Goal: Task Accomplishment & Management: Use online tool/utility

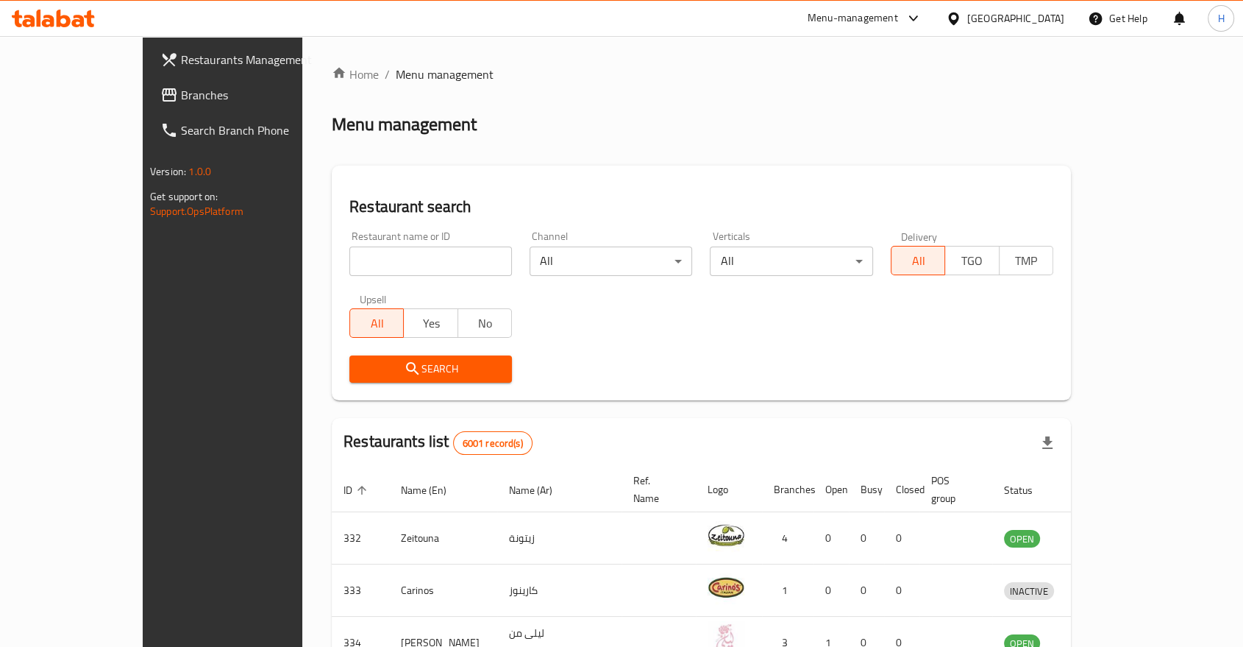
click at [359, 263] on input "search" at bounding box center [430, 260] width 163 height 29
type input "almadhif"
click button "Search" at bounding box center [430, 368] width 163 height 27
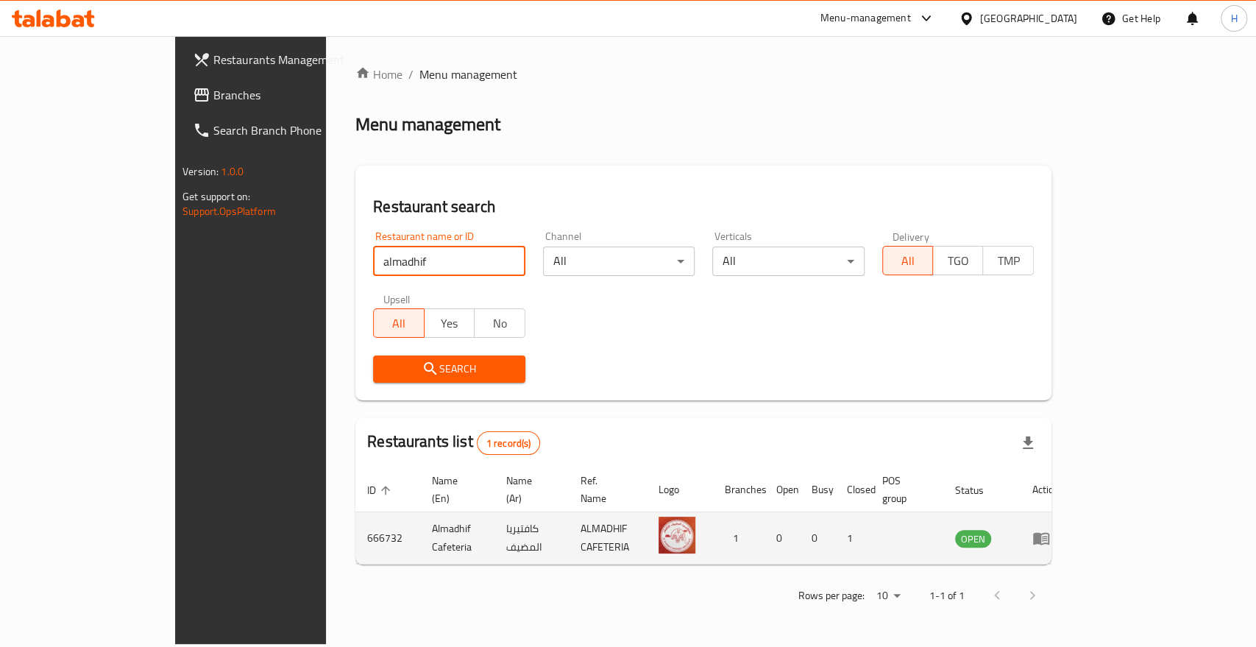
click at [1049, 533] on icon "enhanced table" at bounding box center [1041, 539] width 16 height 13
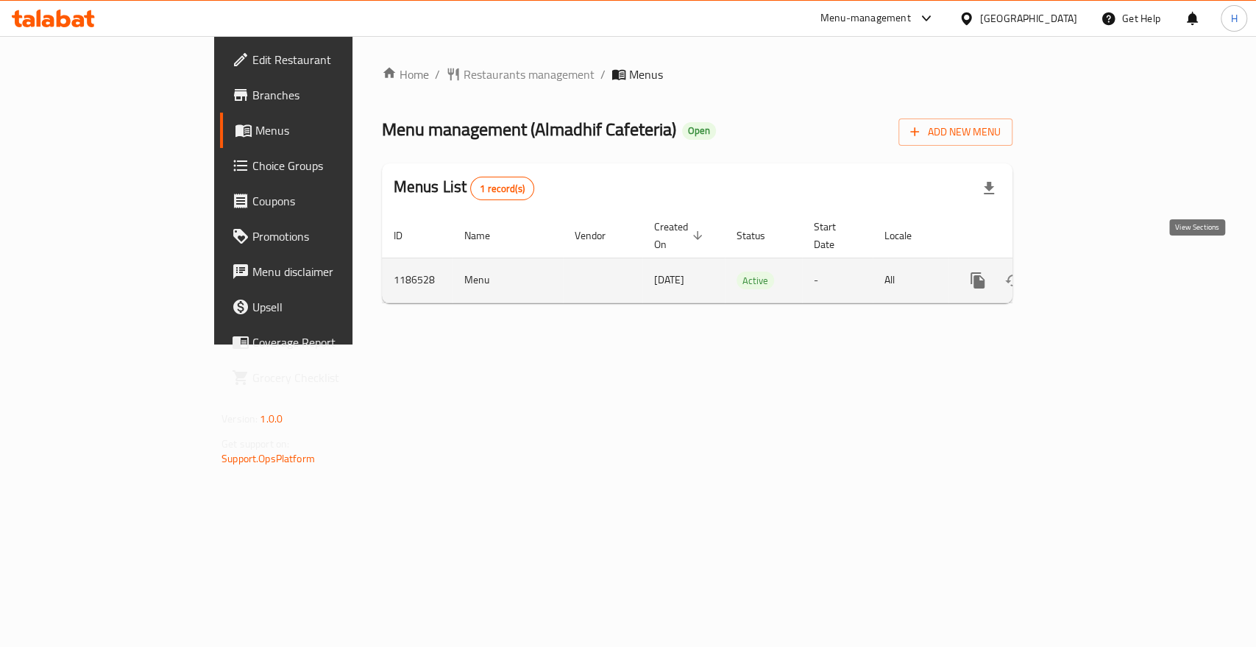
click at [1090, 274] on icon "enhanced table" at bounding box center [1083, 280] width 13 height 13
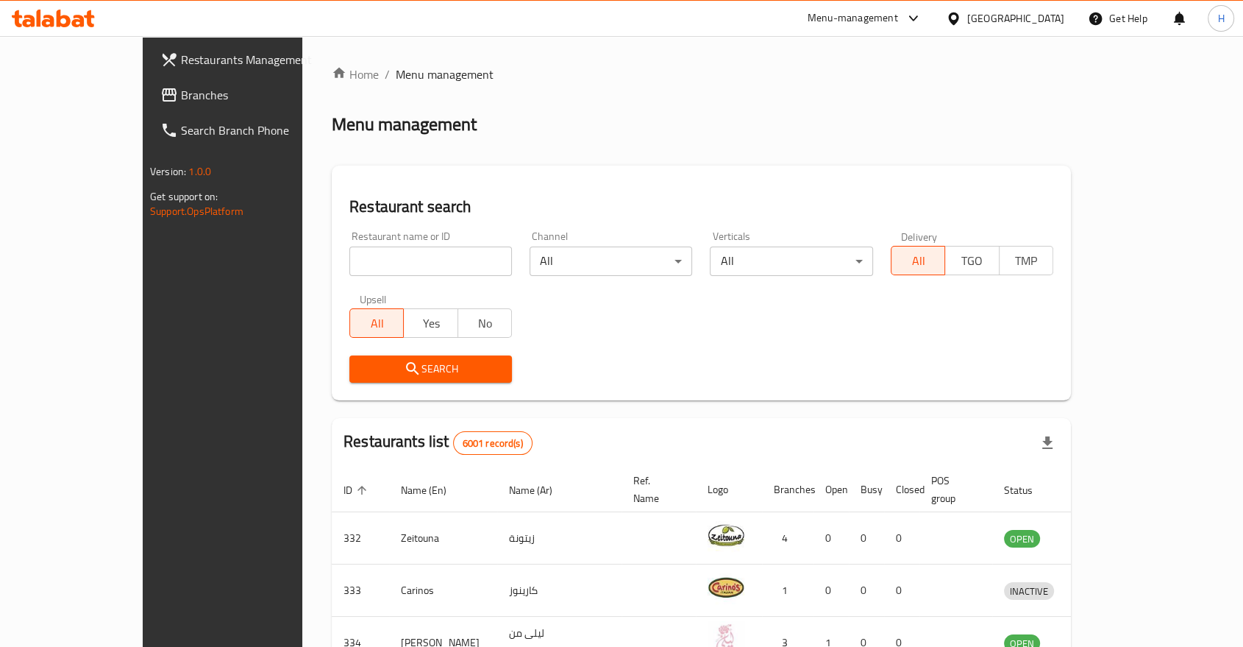
click at [349, 263] on input "search" at bounding box center [430, 260] width 163 height 29
type input "almud"
click button "Search" at bounding box center [430, 368] width 163 height 27
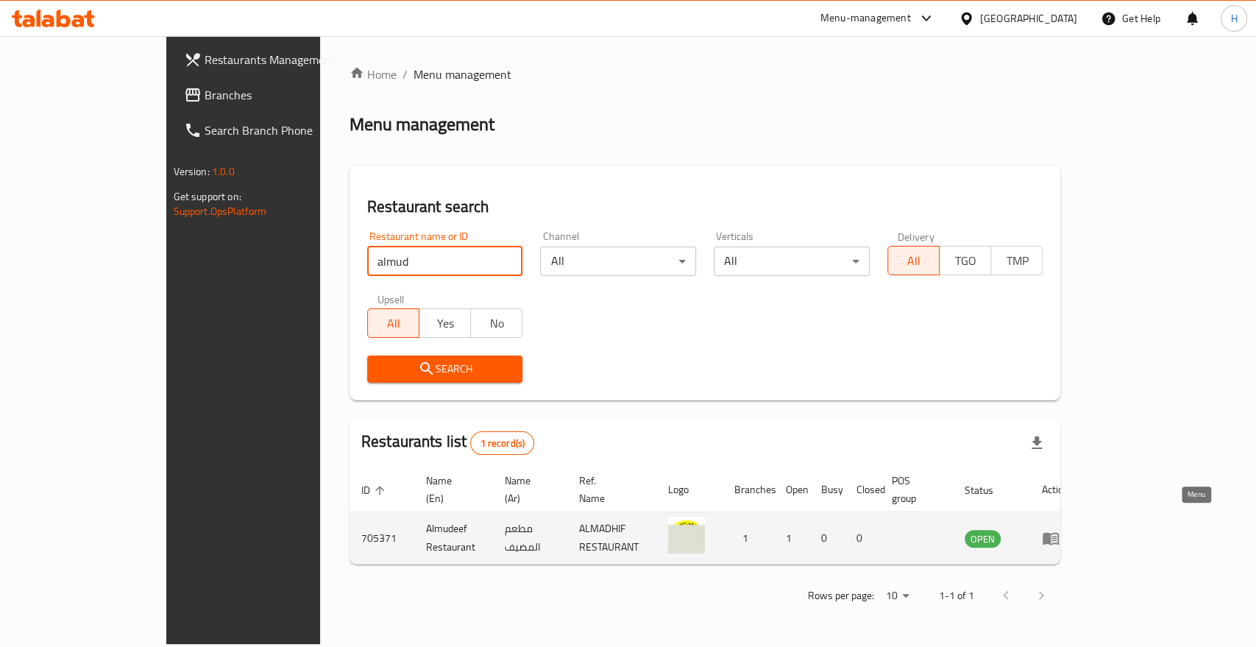
click at [1058, 533] on icon "enhanced table" at bounding box center [1050, 539] width 16 height 13
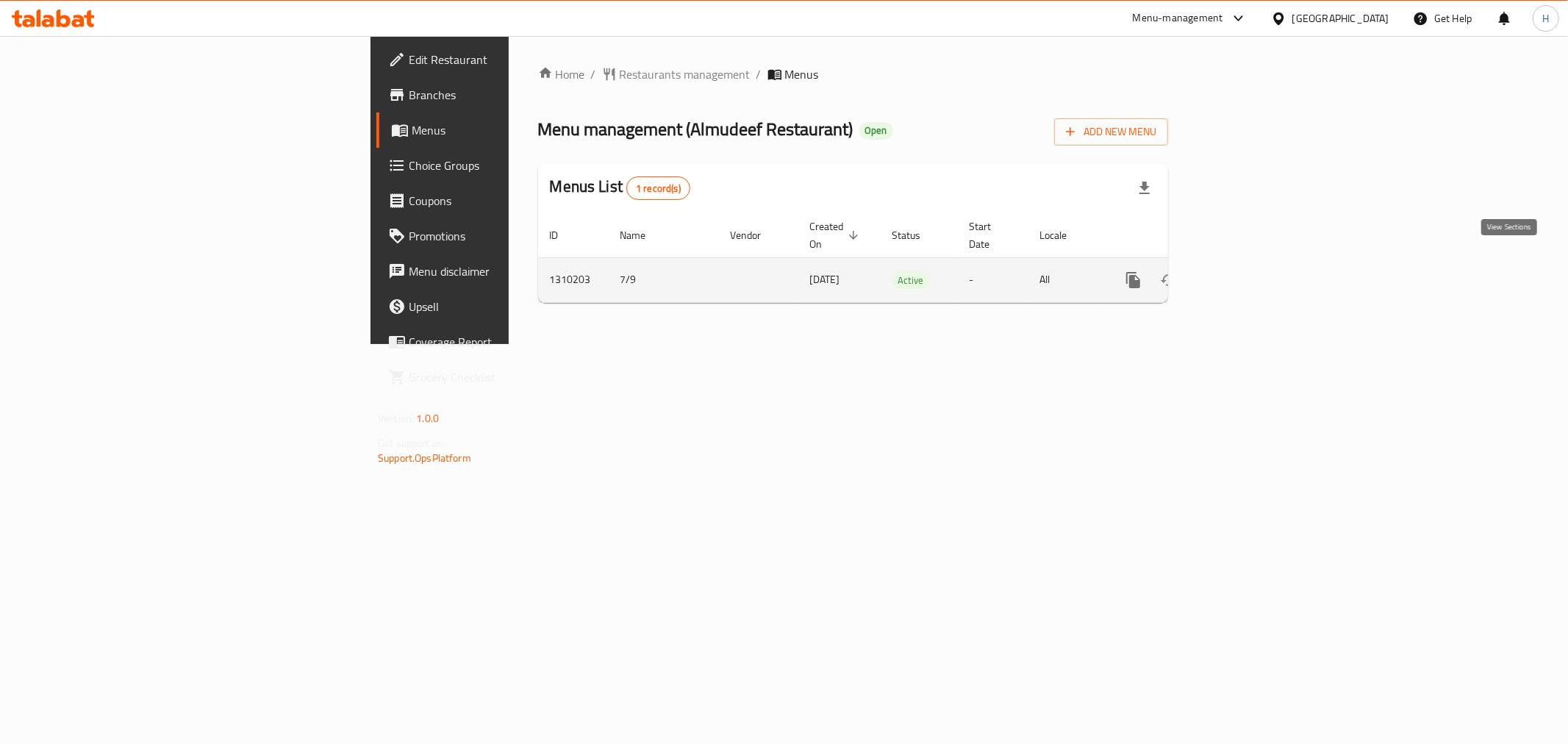
click at [1248, 271] on icon "enhanced table" at bounding box center [1239, 280] width 18 height 18
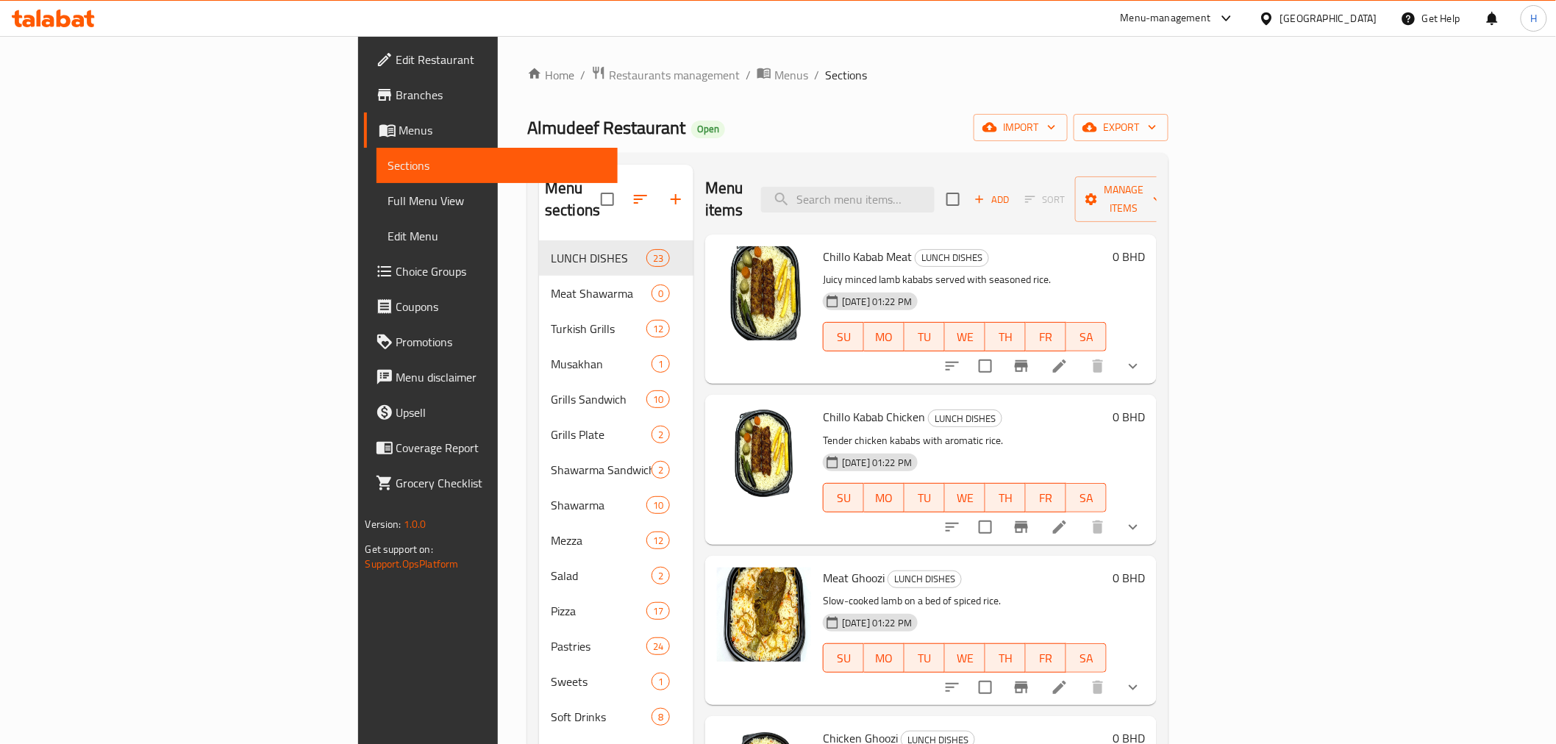
click at [399, 129] on span "Menus" at bounding box center [502, 130] width 207 height 18
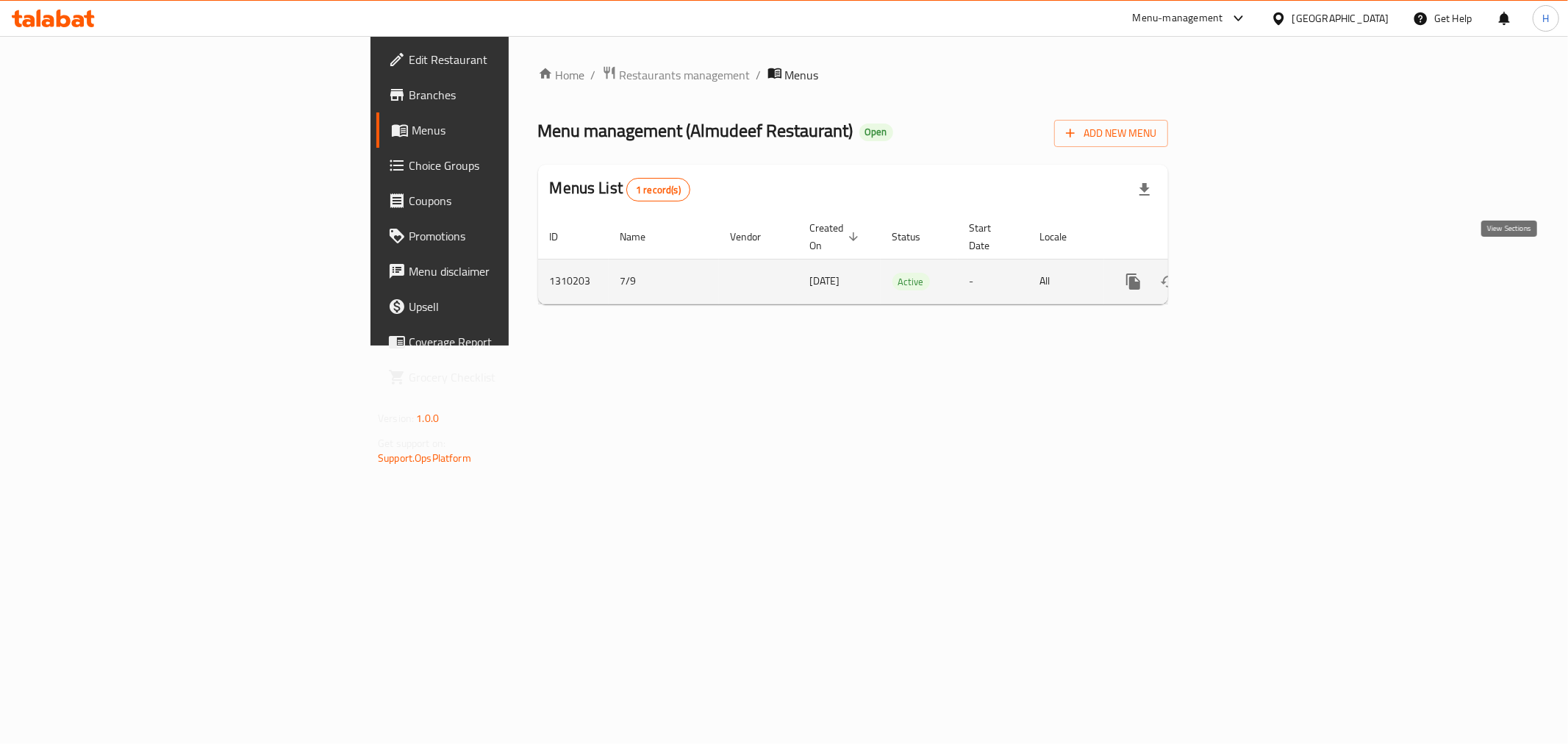
click at [1246, 275] on icon "enhanced table" at bounding box center [1239, 281] width 13 height 13
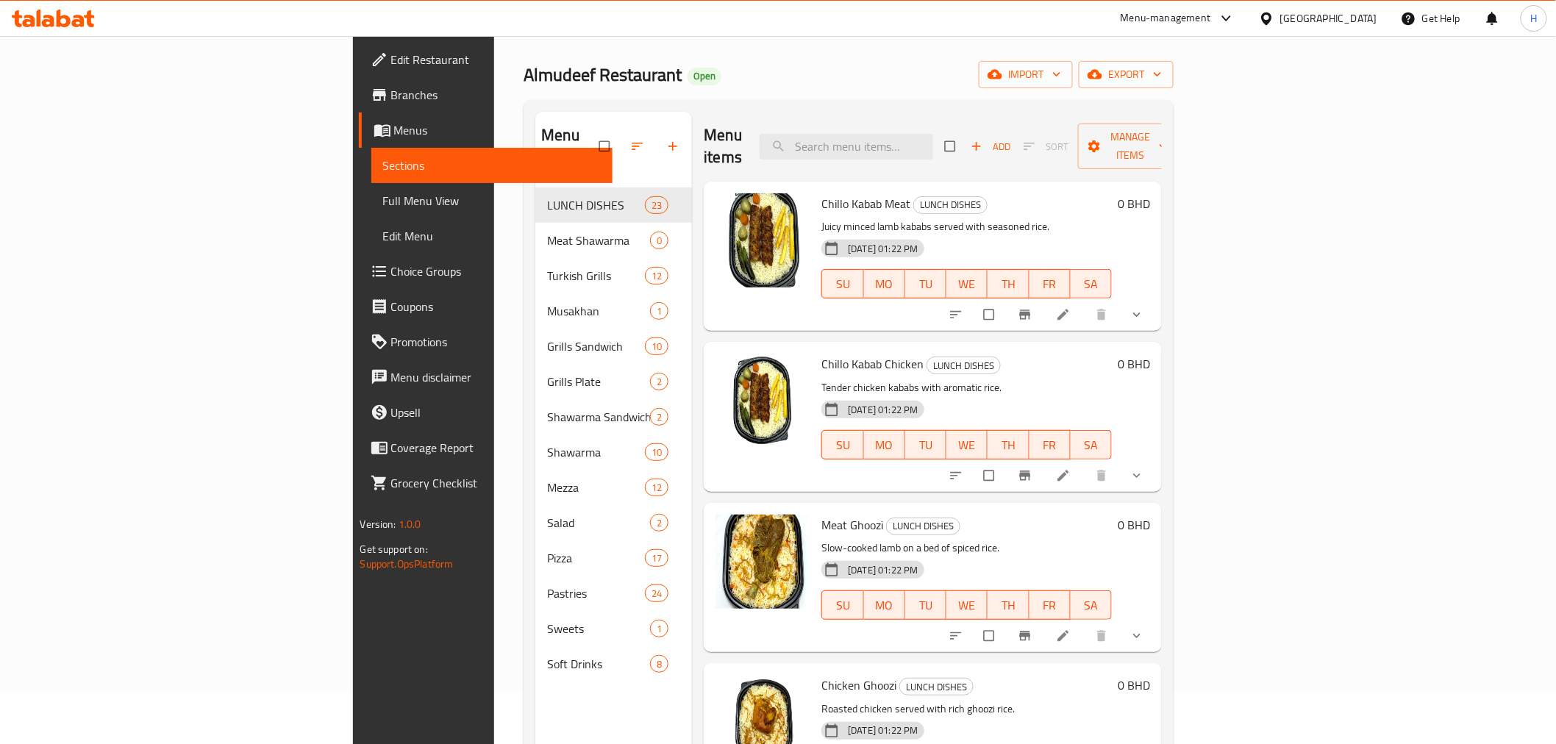
scroll to position [82, 0]
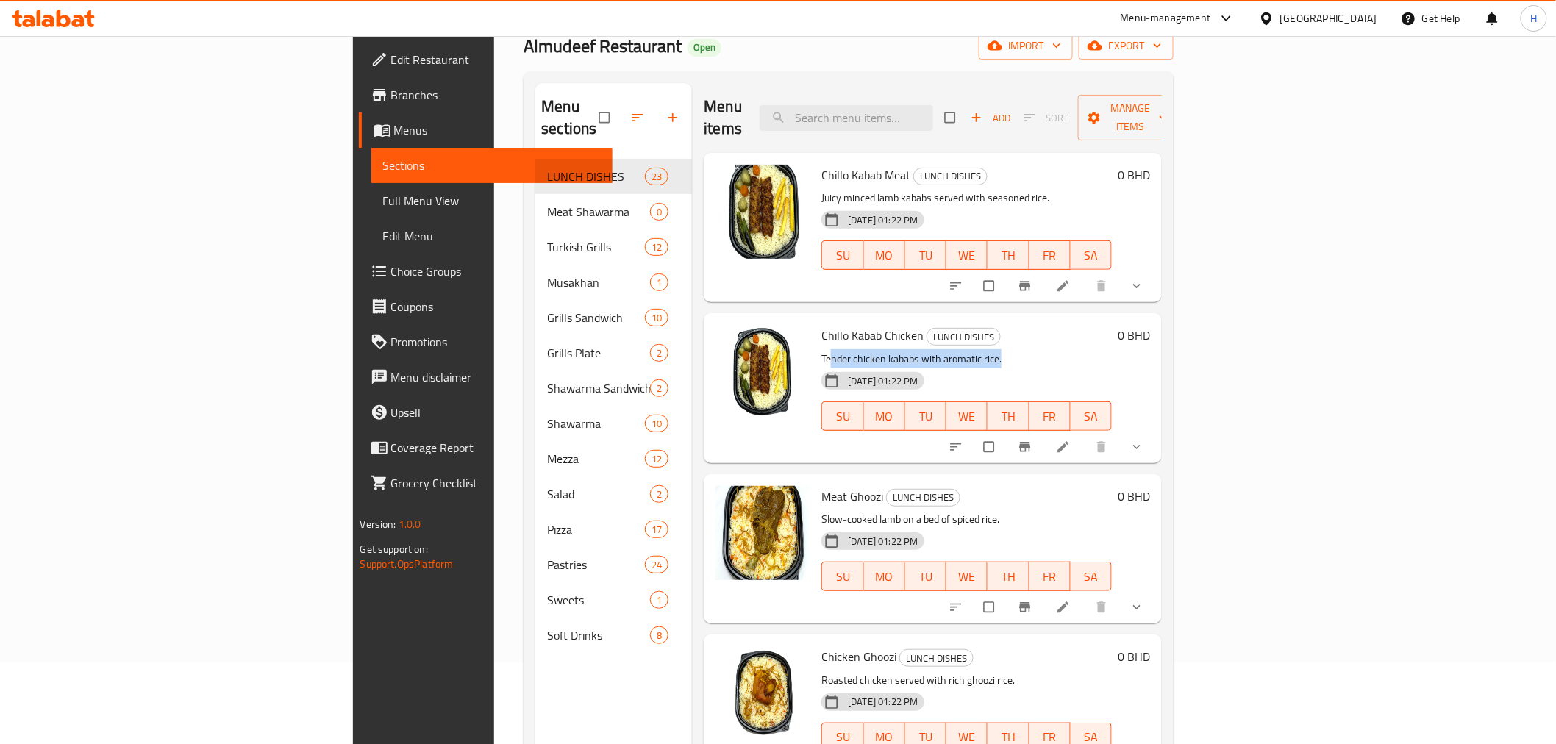
drag, startPoint x: 741, startPoint y: 332, endPoint x: 914, endPoint y: 336, distance: 173.6
click at [914, 350] on p "Tender chicken kababs with aromatic rice." at bounding box center [967, 359] width 291 height 18
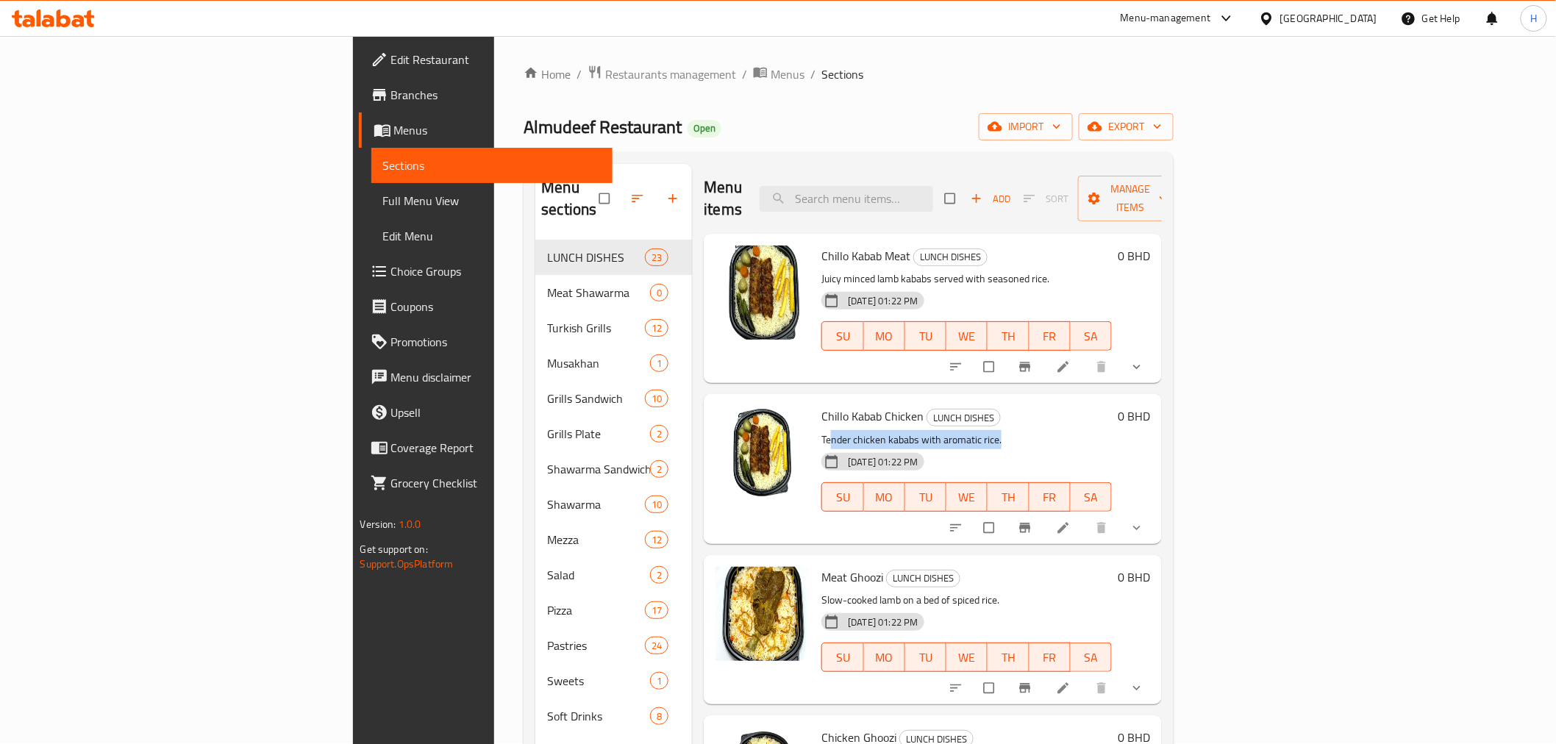
scroll to position [0, 0]
drag, startPoint x: 761, startPoint y: 260, endPoint x: 852, endPoint y: 268, distance: 91.6
click at [891, 271] on p "Juicy minced lamb kababs served with seasoned rice." at bounding box center [967, 280] width 291 height 18
drag, startPoint x: 744, startPoint y: 421, endPoint x: 848, endPoint y: 421, distance: 104.5
click at [848, 432] on p "Tender chicken kababs with aromatic rice." at bounding box center [967, 441] width 291 height 18
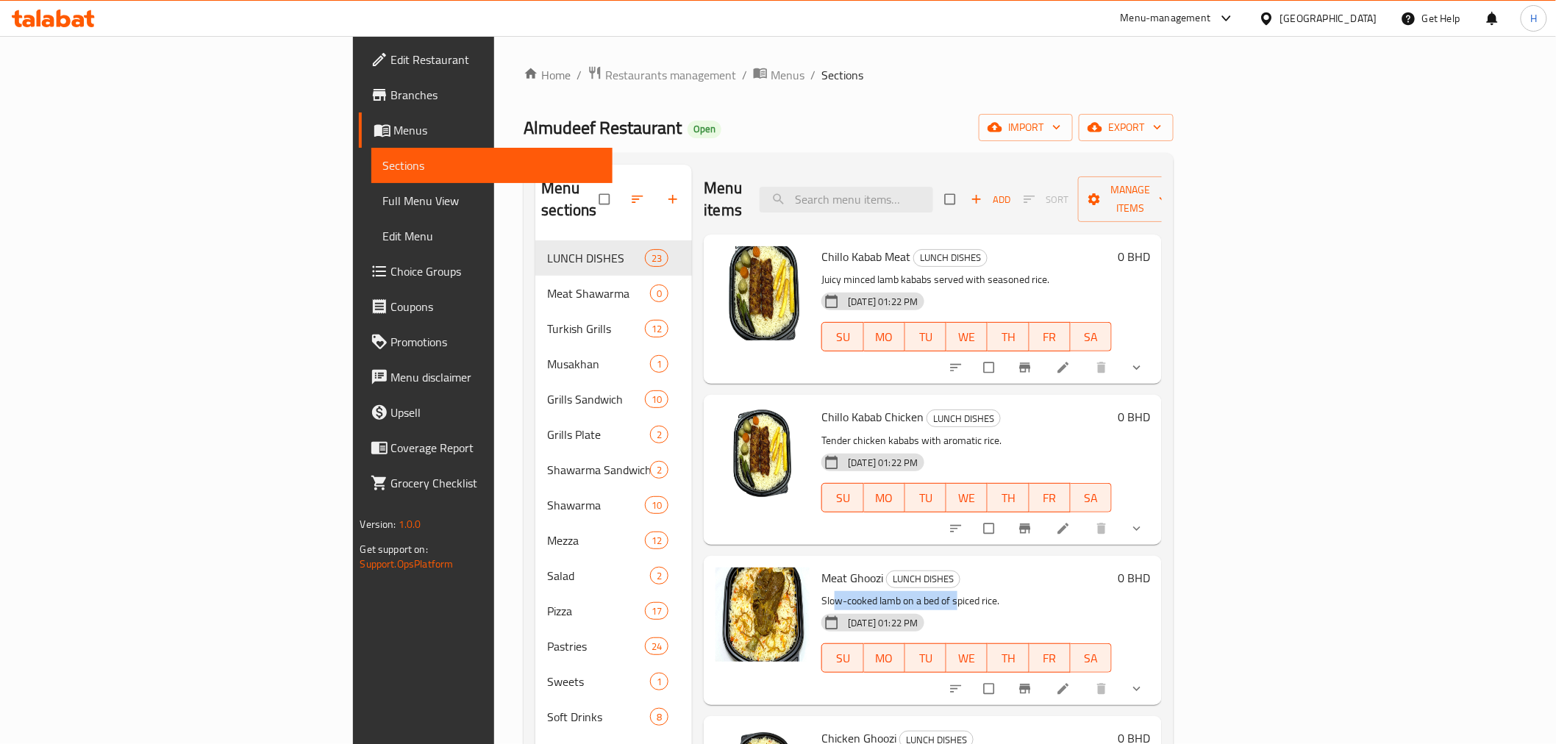
drag, startPoint x: 749, startPoint y: 582, endPoint x: 870, endPoint y: 580, distance: 121.4
click at [870, 592] on p "Slow-cooked lamb on a bed of spiced rice." at bounding box center [967, 601] width 291 height 18
click at [932, 187] on input "search" at bounding box center [847, 200] width 174 height 26
type input "i"
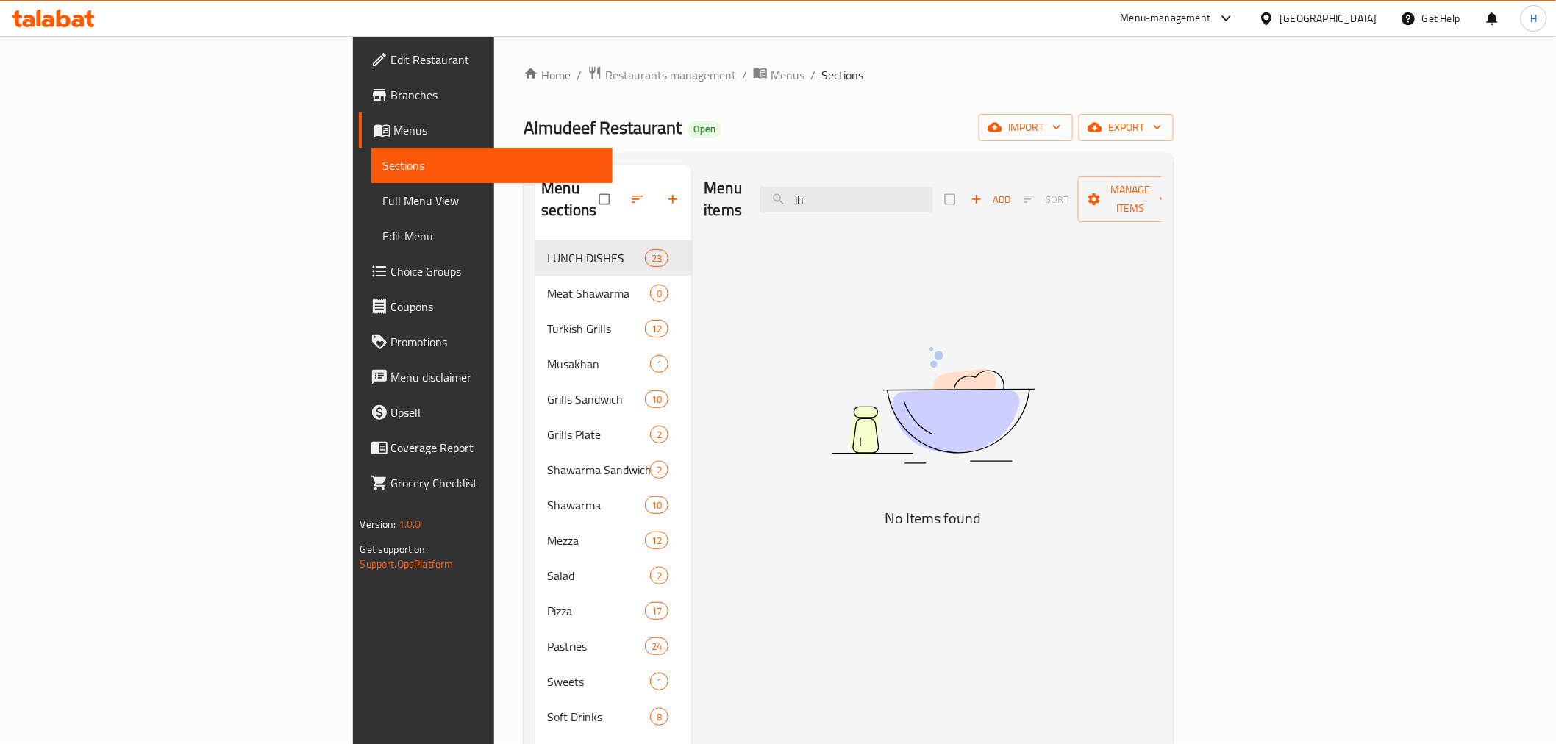
type input "i"
drag, startPoint x: 951, startPoint y: 195, endPoint x: 775, endPoint y: 150, distance: 181.4
click at [775, 150] on div "Home / Restaurants management / Menus / Sections Almudeef Restaurant Open impor…" at bounding box center [849, 492] width 650 height 855
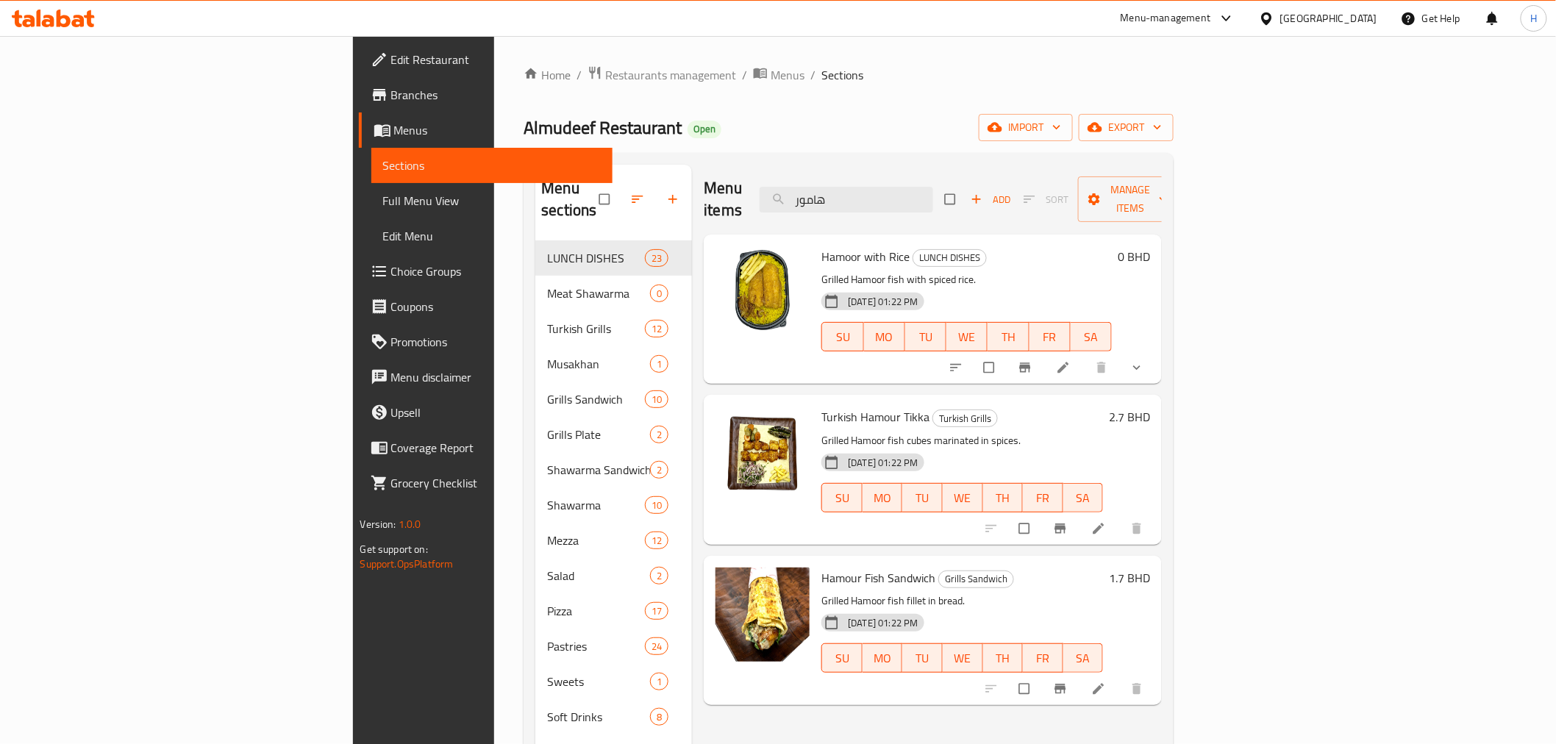
type input "هامور"
click at [822, 271] on p "Grilled Hamoor fish with spiced rice." at bounding box center [967, 280] width 291 height 18
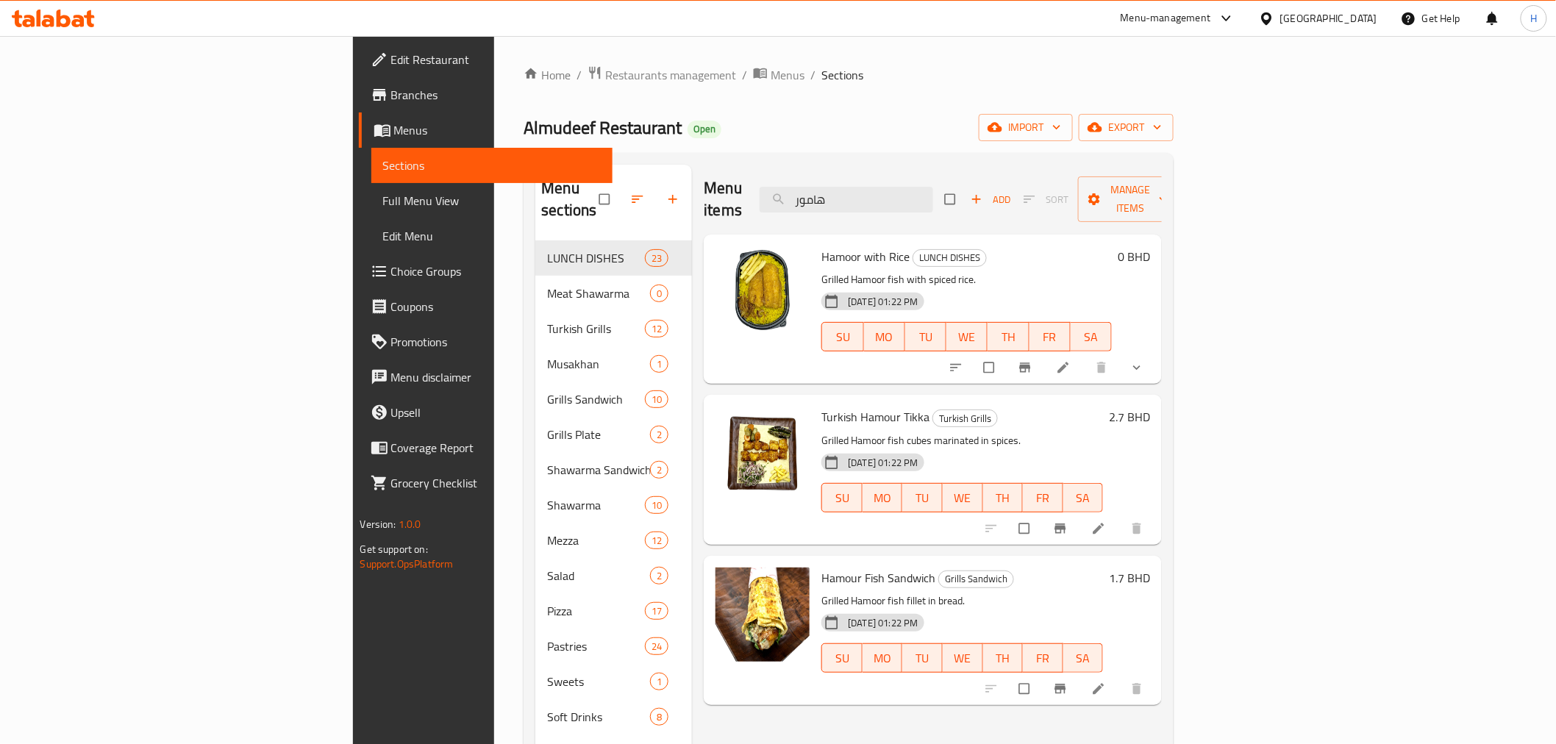
click at [822, 432] on p "Grilled Hamoor fish cubes marinated in spices." at bounding box center [963, 441] width 282 height 18
click at [933, 192] on input "هامور" at bounding box center [847, 200] width 174 height 26
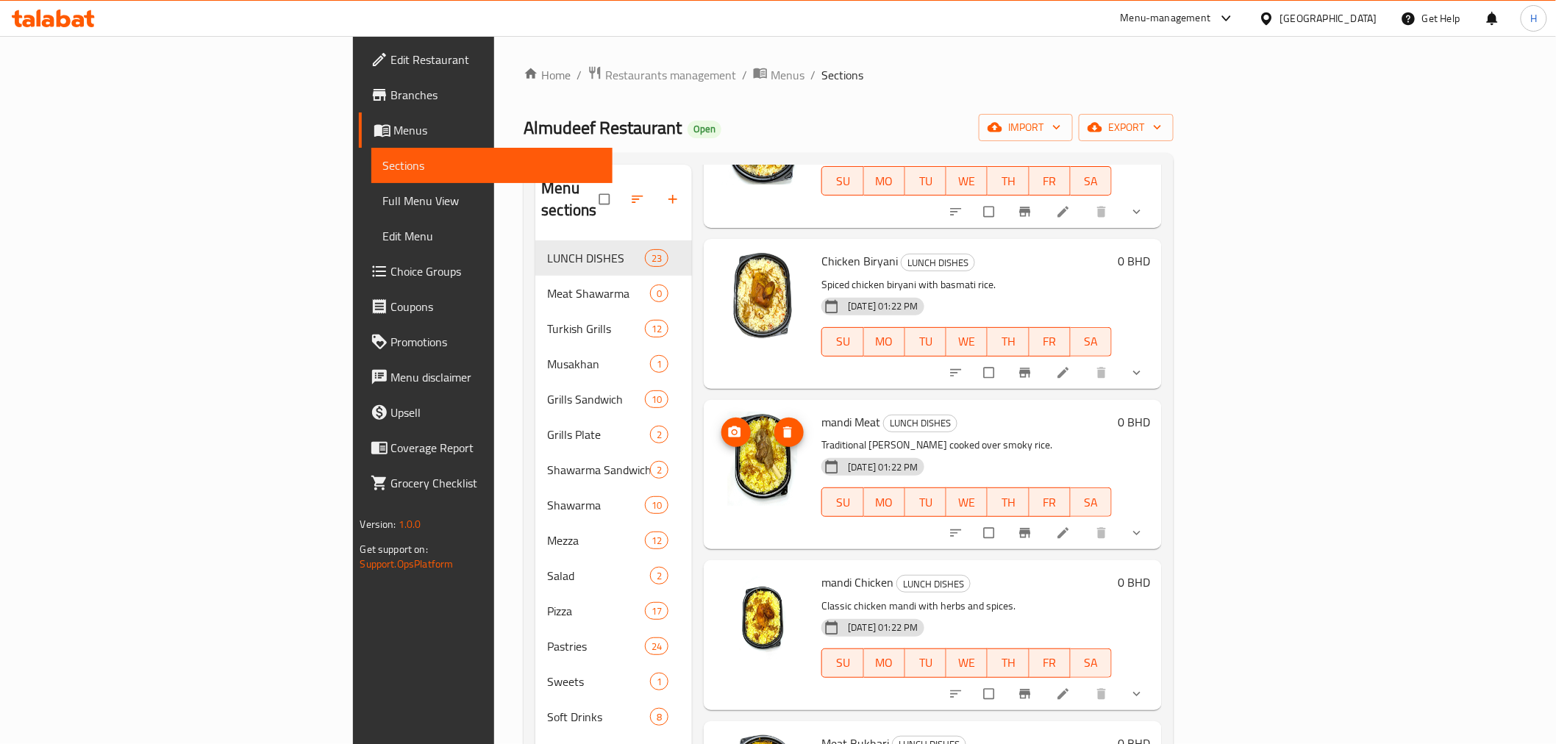
scroll to position [817, 0]
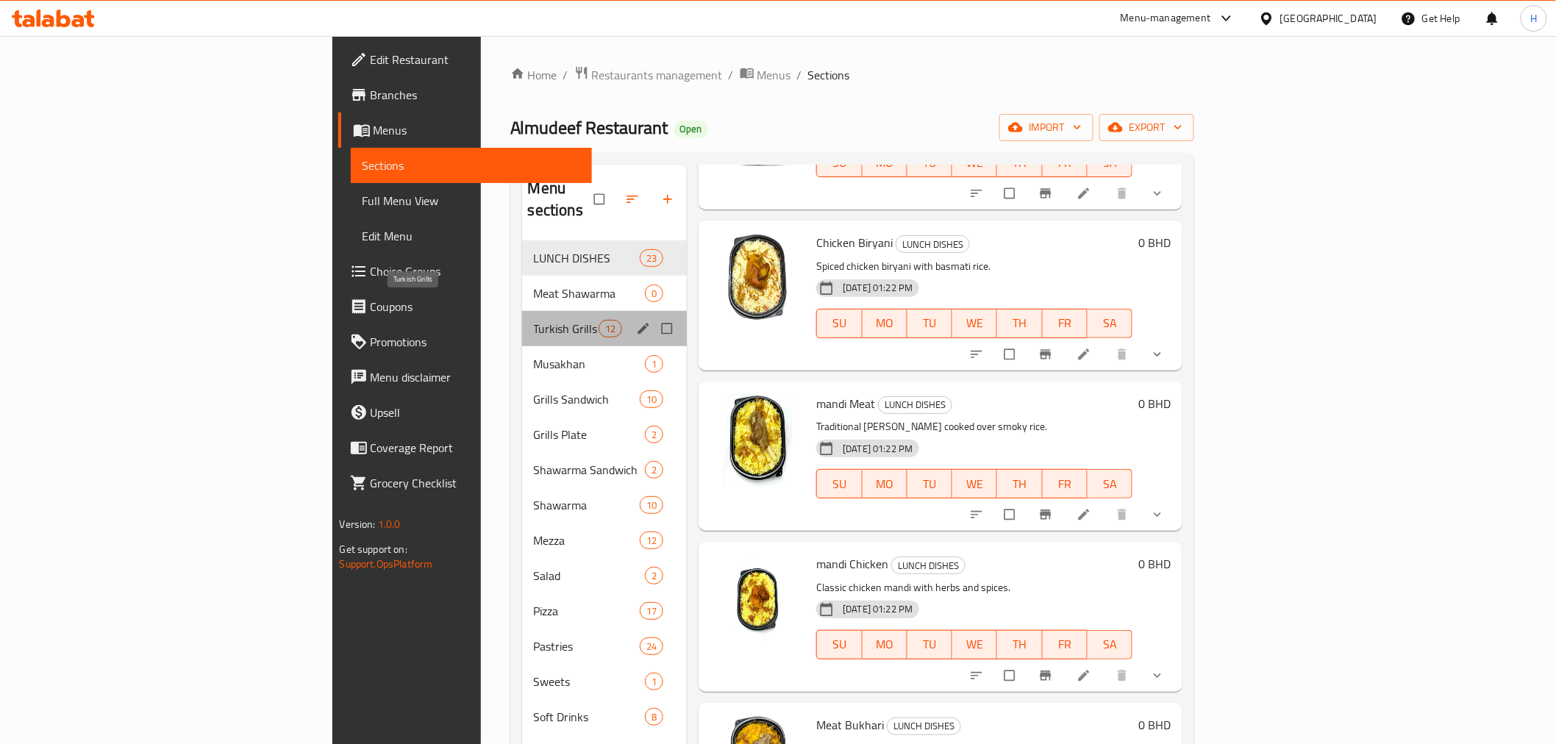
click at [534, 320] on span "Turkish Grills" at bounding box center [566, 329] width 65 height 18
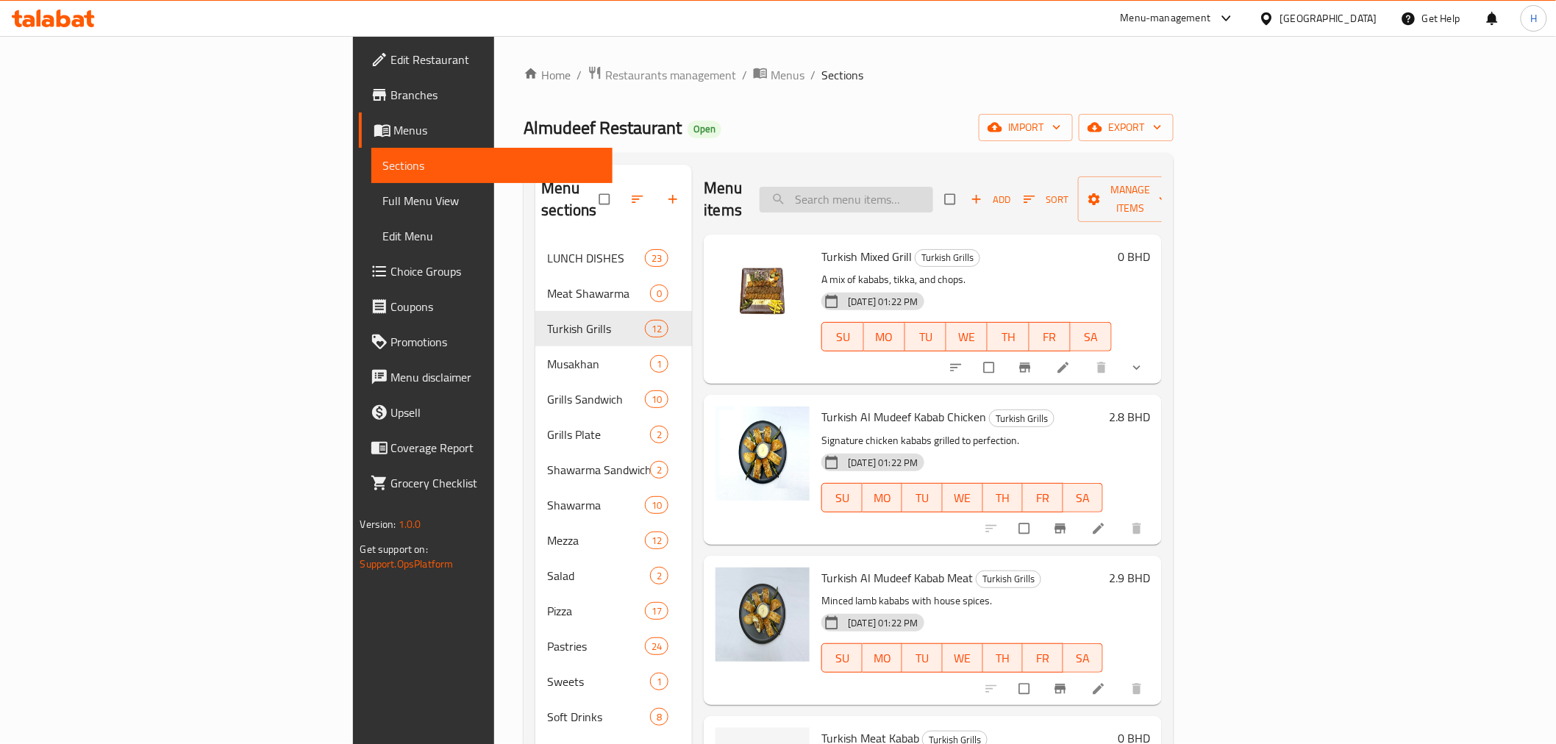
click at [933, 191] on input "search" at bounding box center [847, 200] width 174 height 26
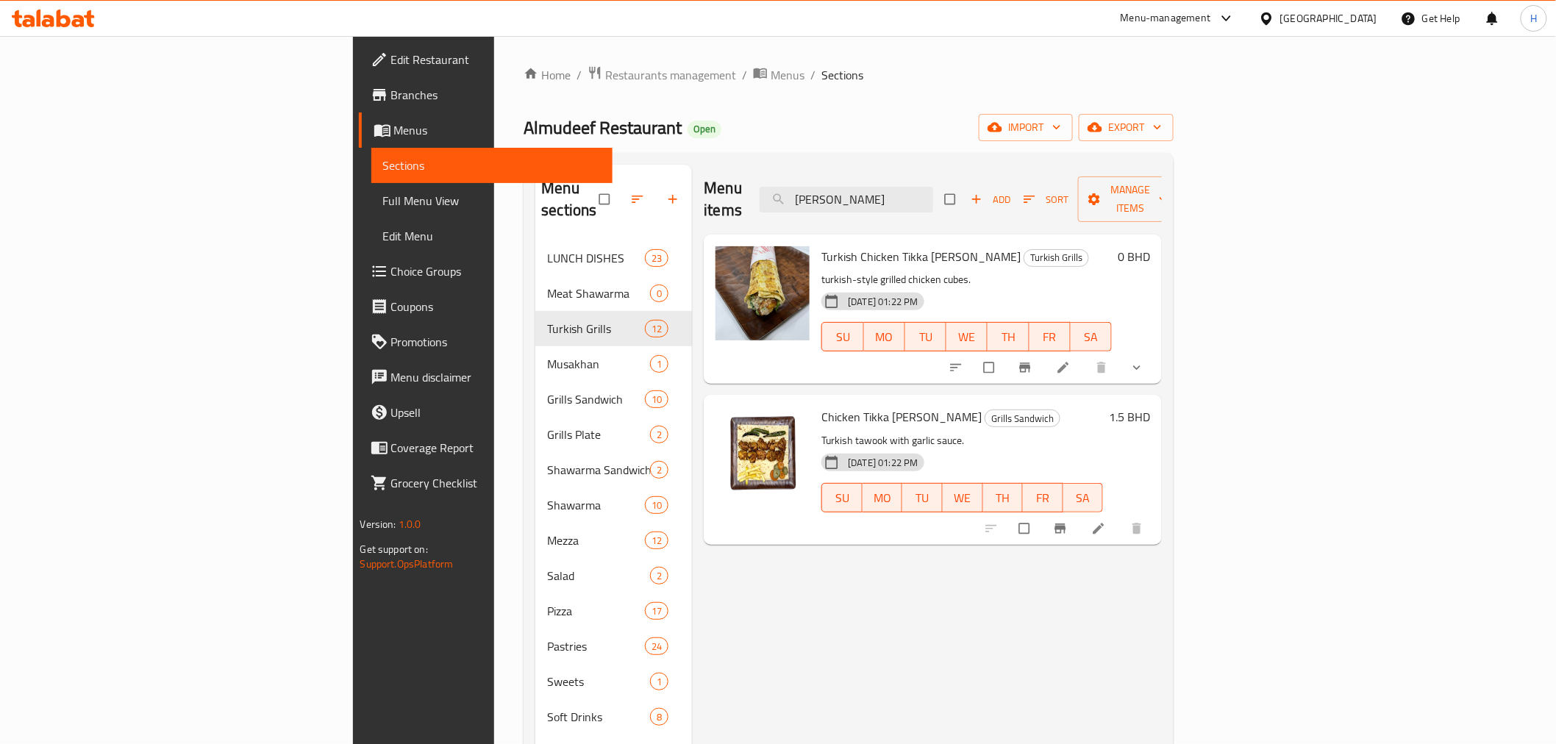
type input "[PERSON_NAME]"
drag, startPoint x: 744, startPoint y: 259, endPoint x: 880, endPoint y: 257, distance: 136.8
click at [880, 271] on p "turkish-style grilled chicken cubes." at bounding box center [967, 280] width 291 height 18
click at [605, 75] on span "Restaurants management" at bounding box center [670, 75] width 131 height 18
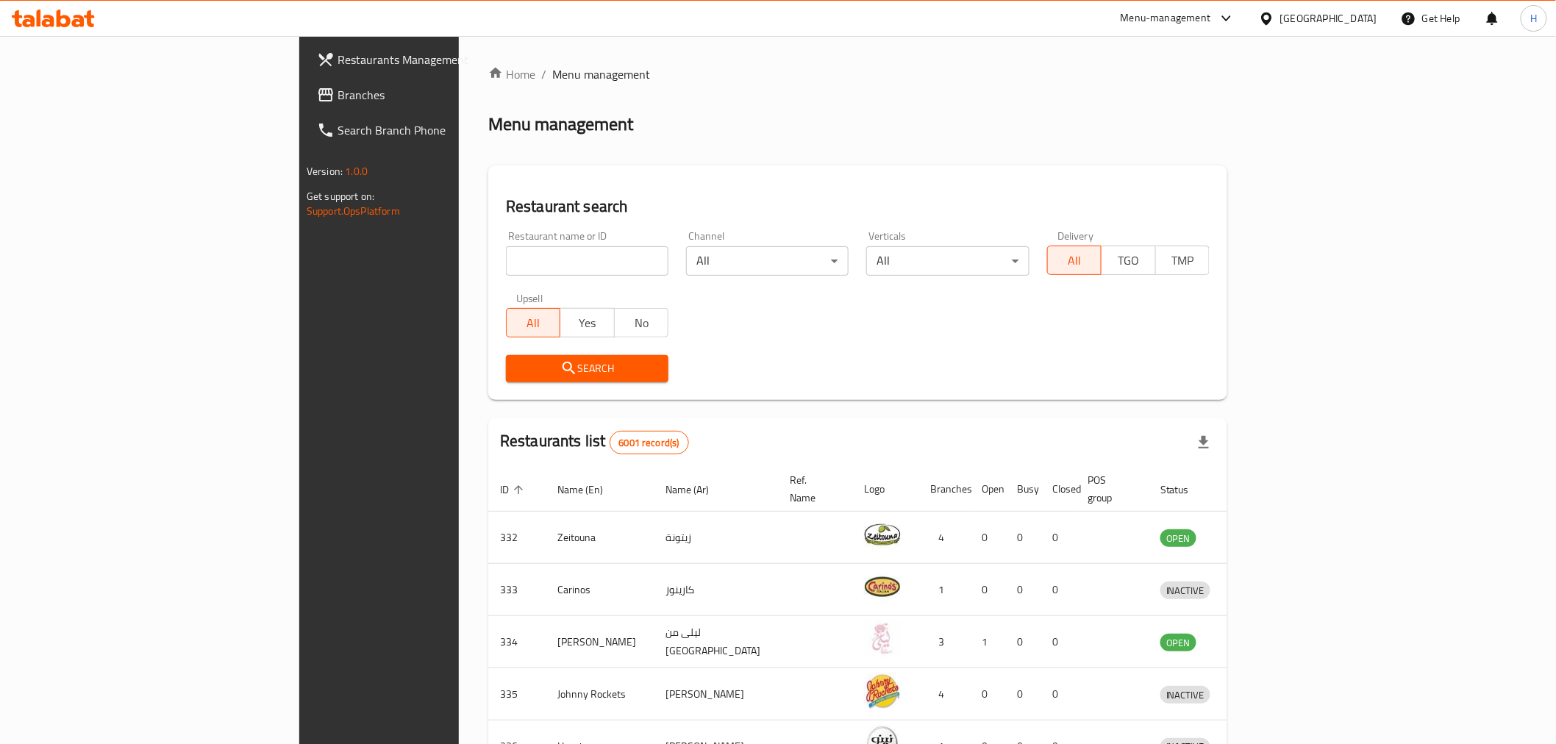
click at [506, 268] on input "search" at bounding box center [587, 260] width 163 height 29
type input "almud"
click button "Search" at bounding box center [587, 368] width 163 height 27
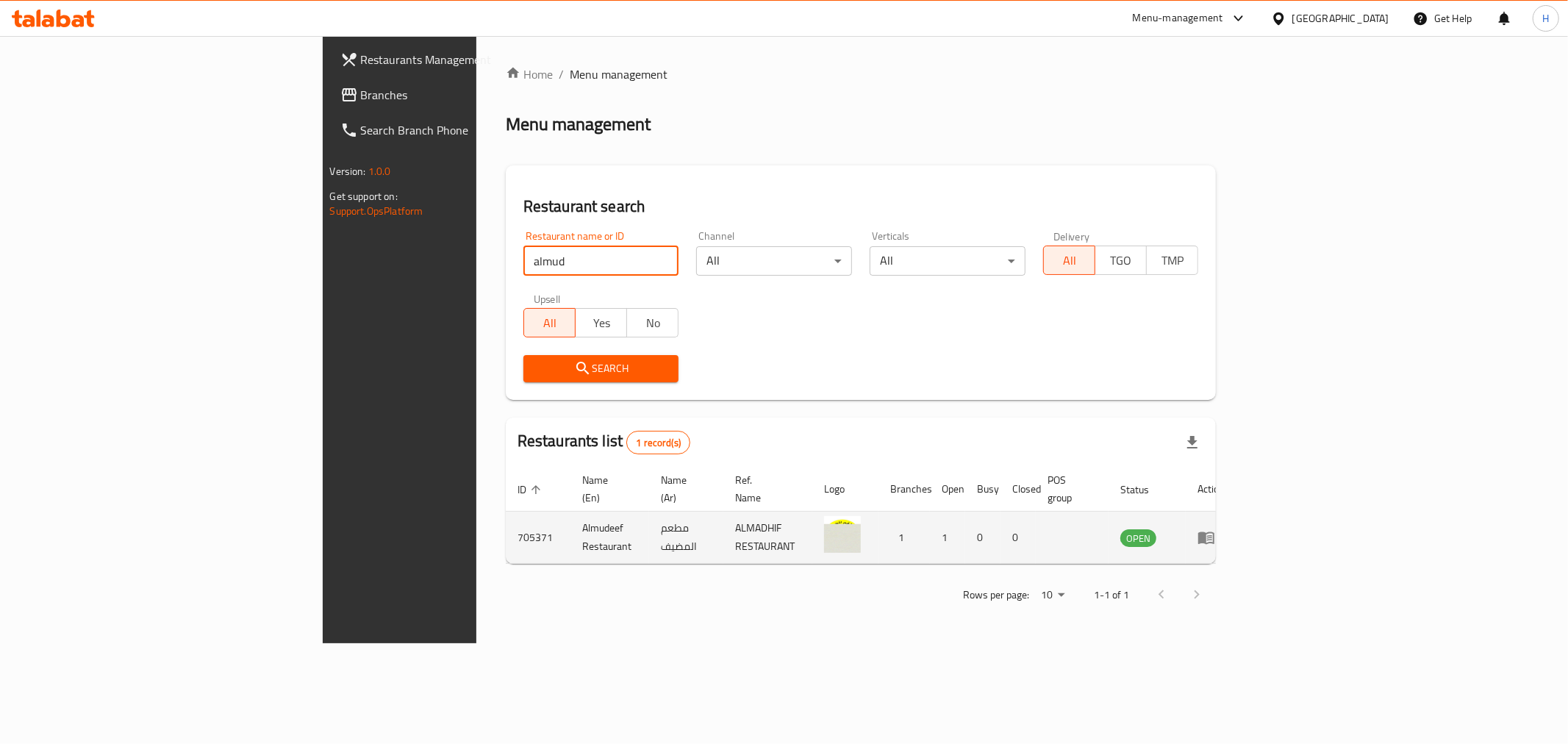
click at [506, 523] on td "705371" at bounding box center [538, 538] width 65 height 52
copy td "705371"
click at [571, 523] on td "Almudeef Restaurant" at bounding box center [610, 538] width 79 height 52
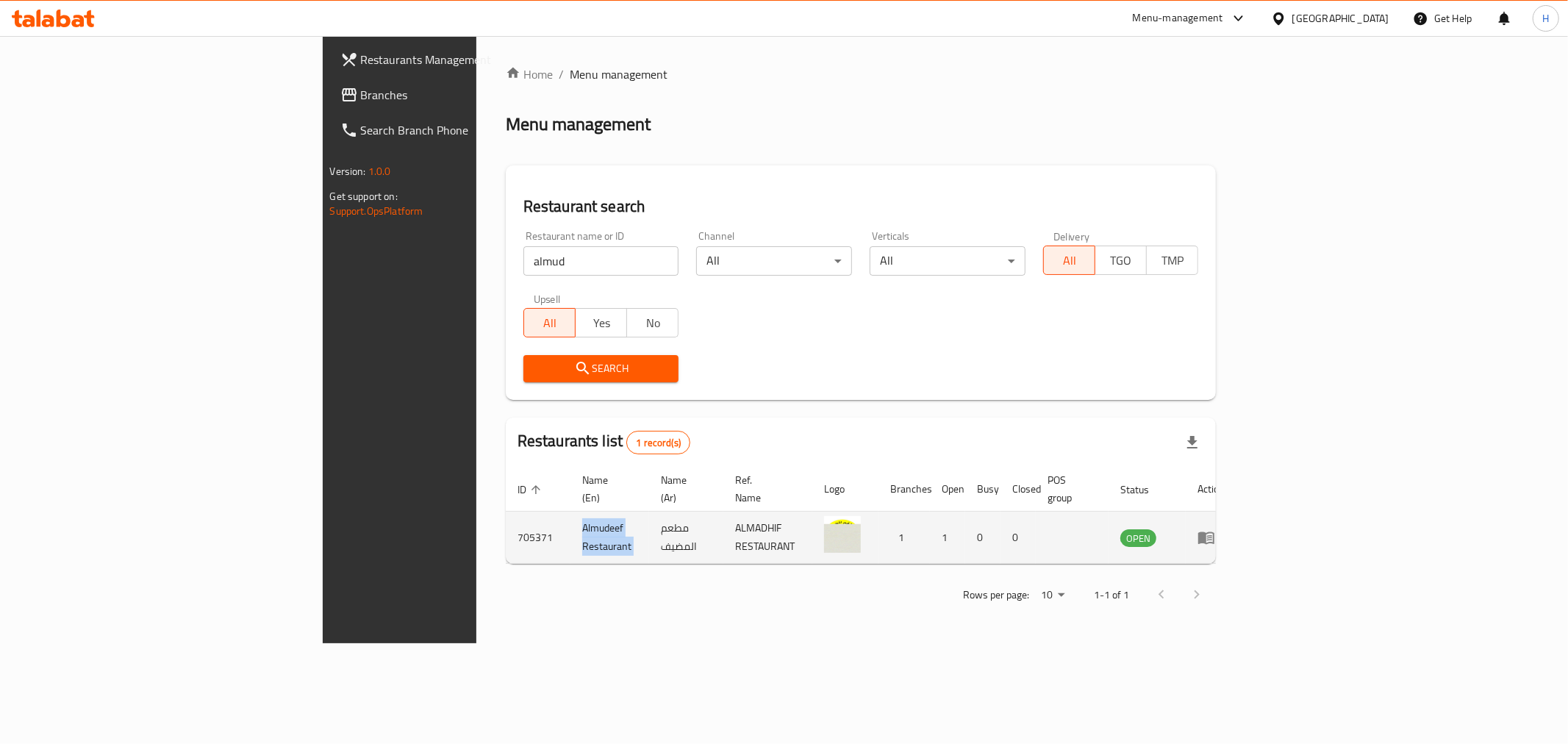
click at [571, 523] on td "Almudeef Restaurant" at bounding box center [610, 538] width 79 height 52
copy td "Almudeef Restaurant"
